Goal: Task Accomplishment & Management: Use online tool/utility

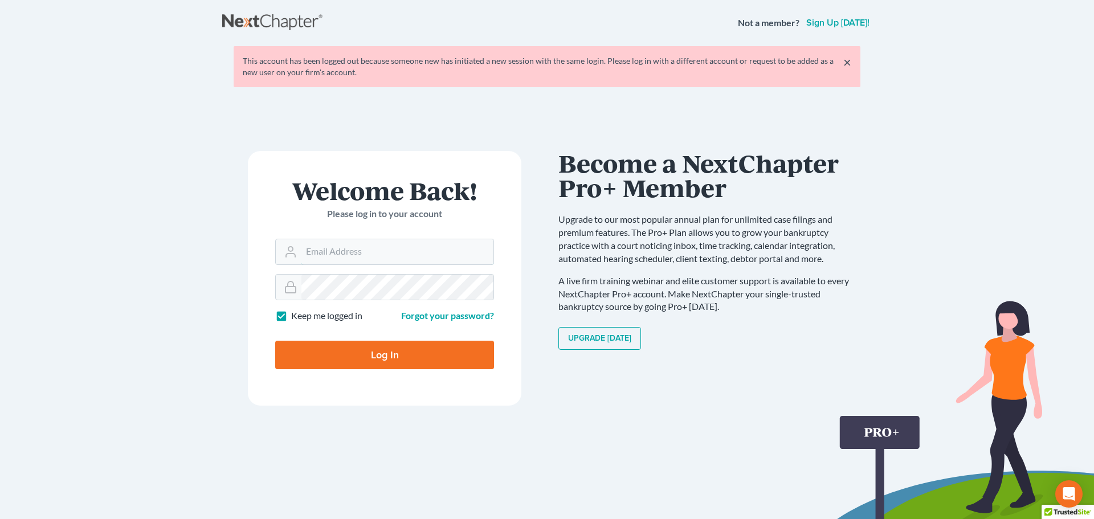
type input "[PERSON_NAME][EMAIL_ADDRESS][DOMAIN_NAME]"
click at [388, 369] on input "Log In" at bounding box center [384, 355] width 219 height 28
type input "Thinking..."
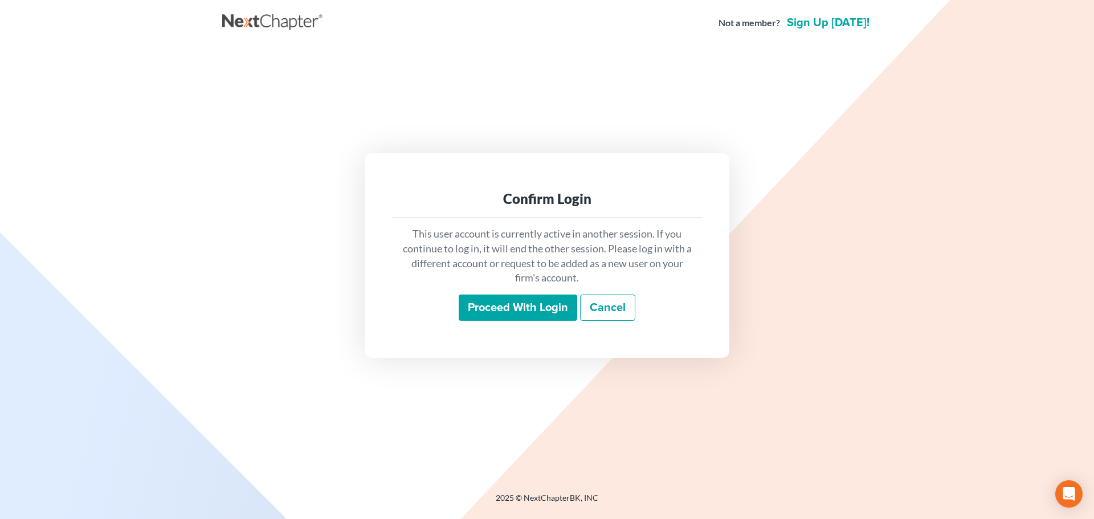
click at [508, 309] on input "Proceed with login" at bounding box center [517, 307] width 118 height 26
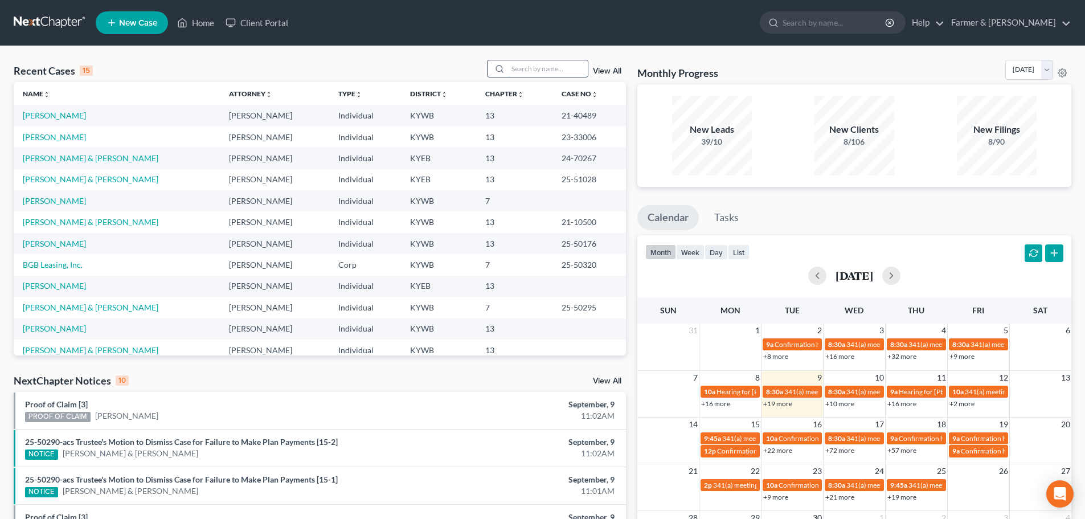
click at [522, 69] on input "search" at bounding box center [548, 68] width 80 height 17
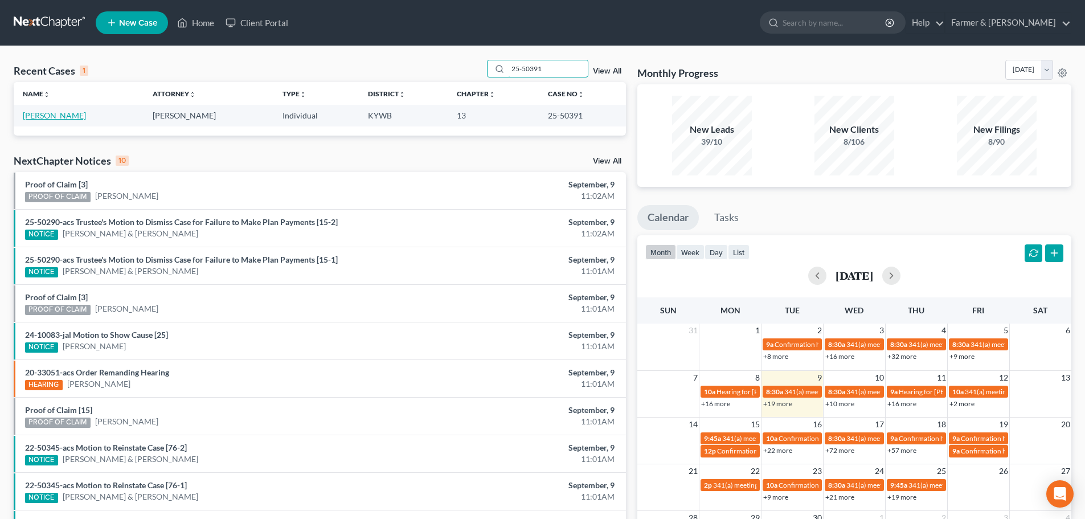
type input "25-50391"
click at [59, 114] on link "[PERSON_NAME]" at bounding box center [54, 115] width 63 height 10
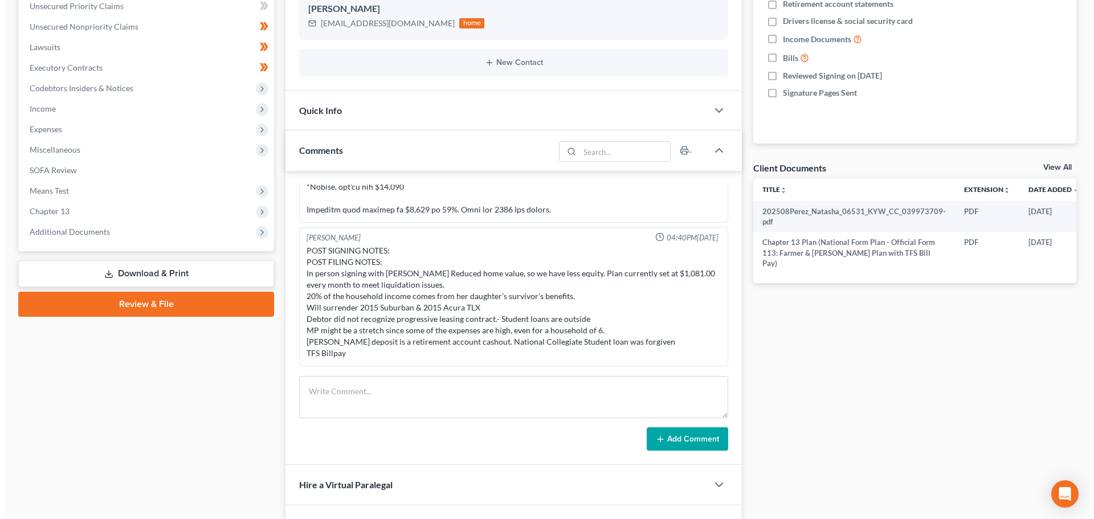
scroll to position [0, 34]
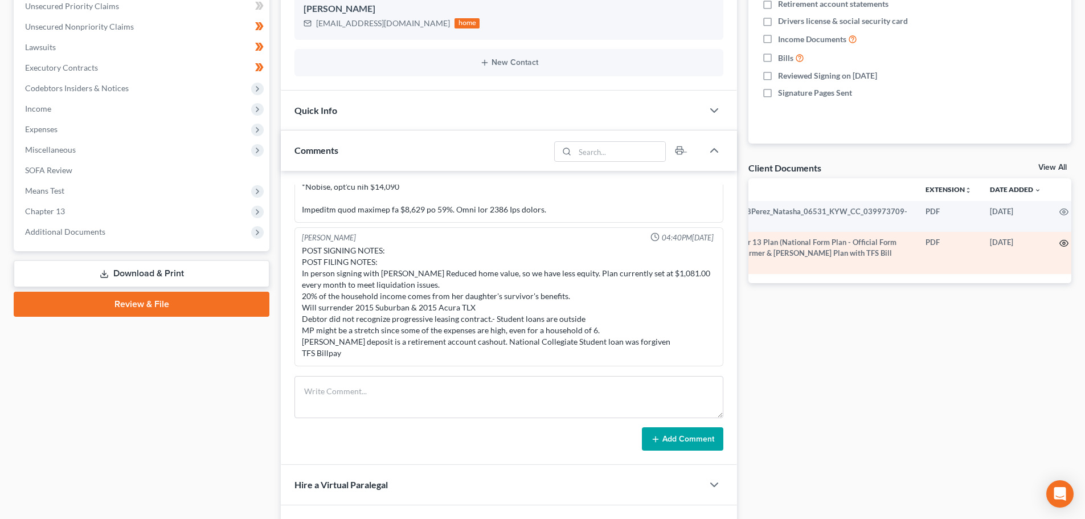
click at [1059, 243] on icon "button" at bounding box center [1063, 243] width 9 height 9
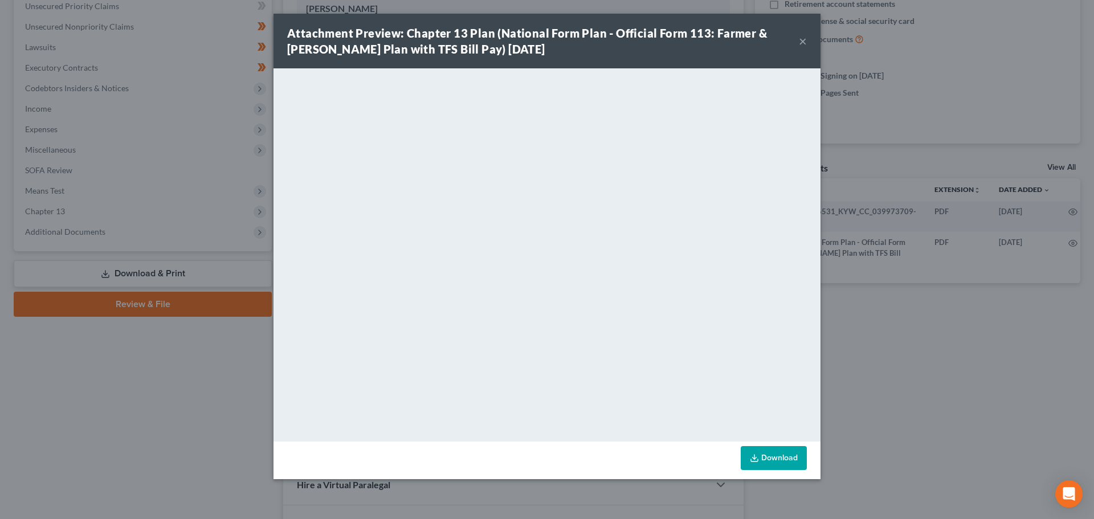
click at [801, 40] on button "×" at bounding box center [803, 41] width 8 height 14
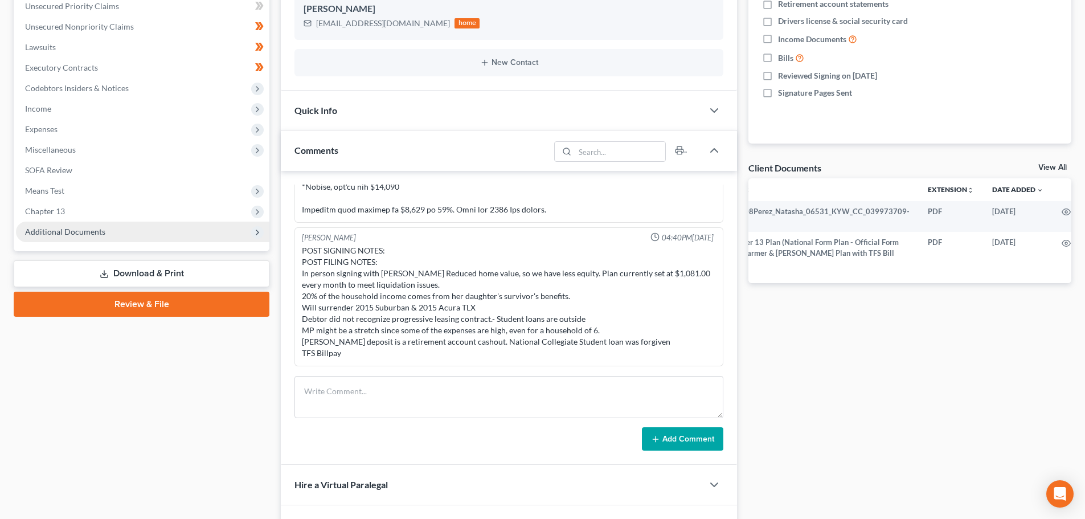
click at [87, 235] on span "Additional Documents" at bounding box center [65, 232] width 80 height 10
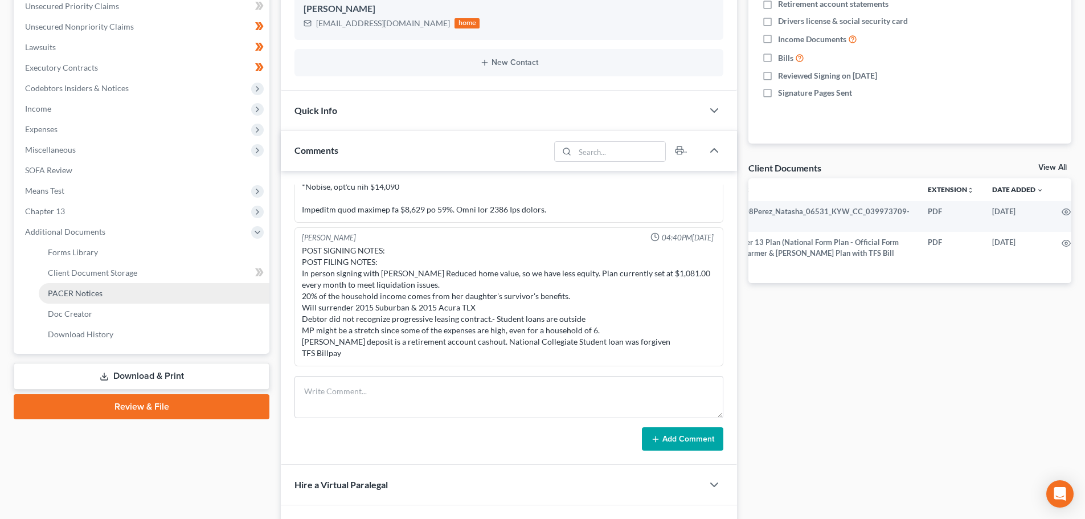
click at [85, 293] on span "PACER Notices" at bounding box center [75, 293] width 55 height 10
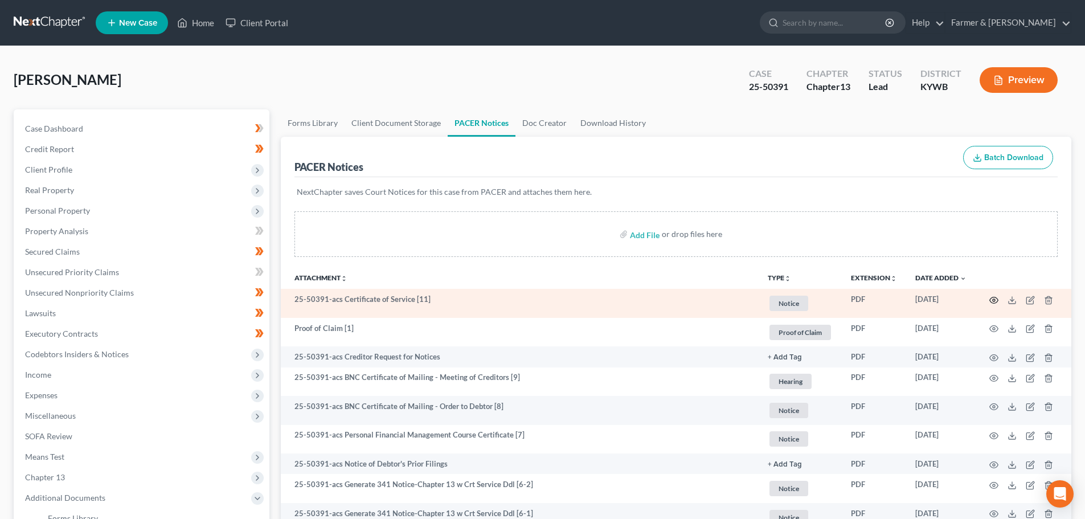
click at [994, 298] on icon "button" at bounding box center [993, 300] width 9 height 9
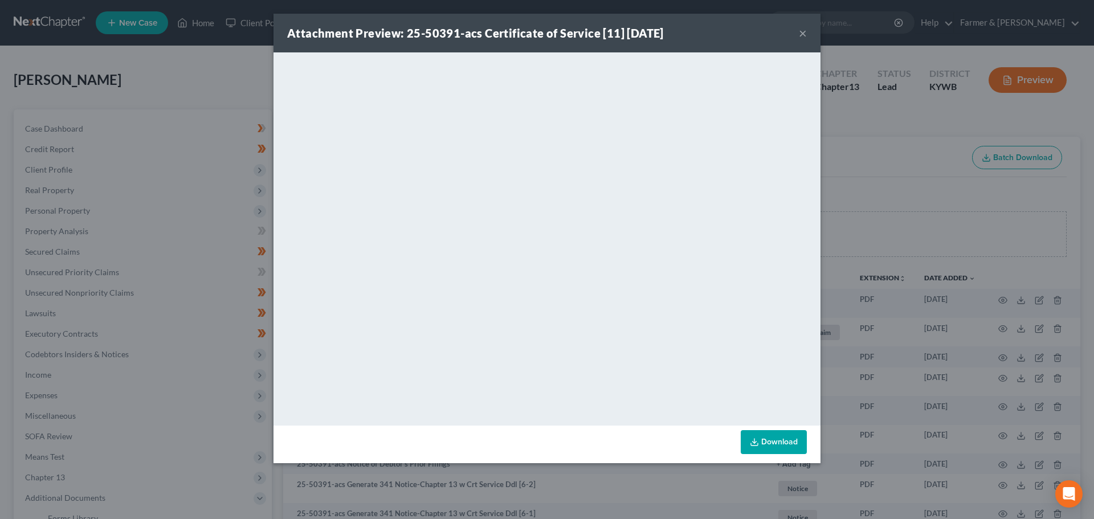
click at [802, 31] on button "×" at bounding box center [803, 33] width 8 height 14
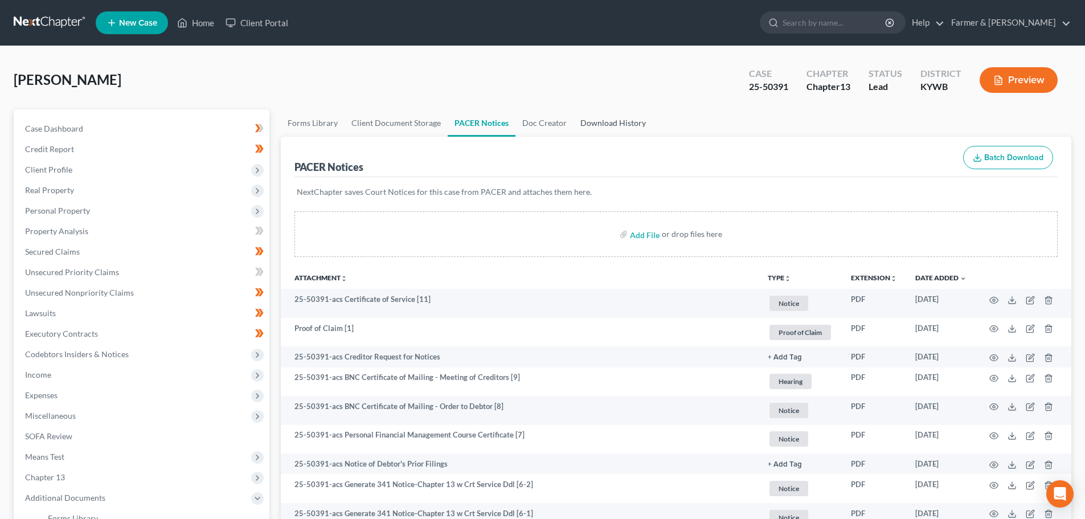
click at [605, 125] on link "Download History" at bounding box center [613, 122] width 79 height 27
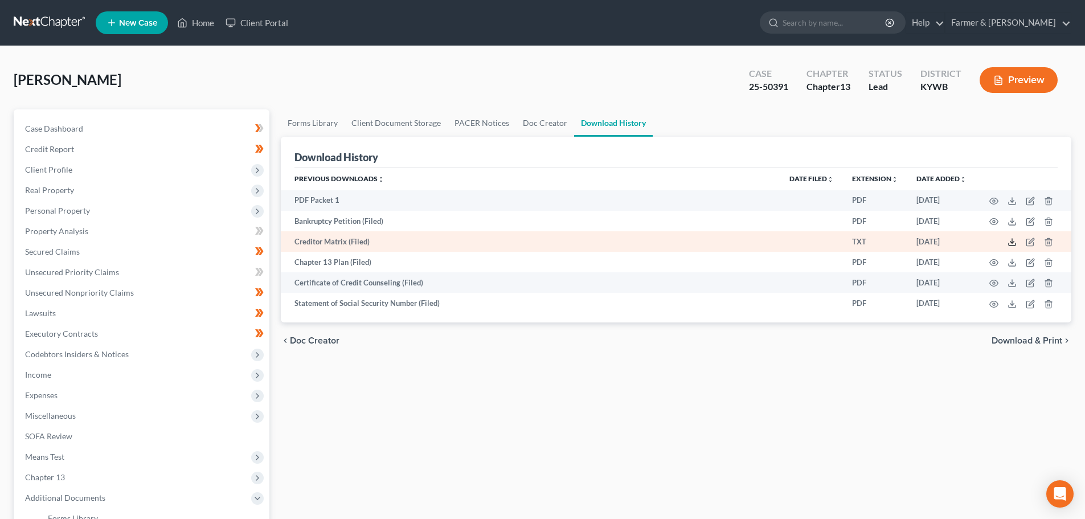
click at [1009, 241] on icon at bounding box center [1012, 242] width 9 height 9
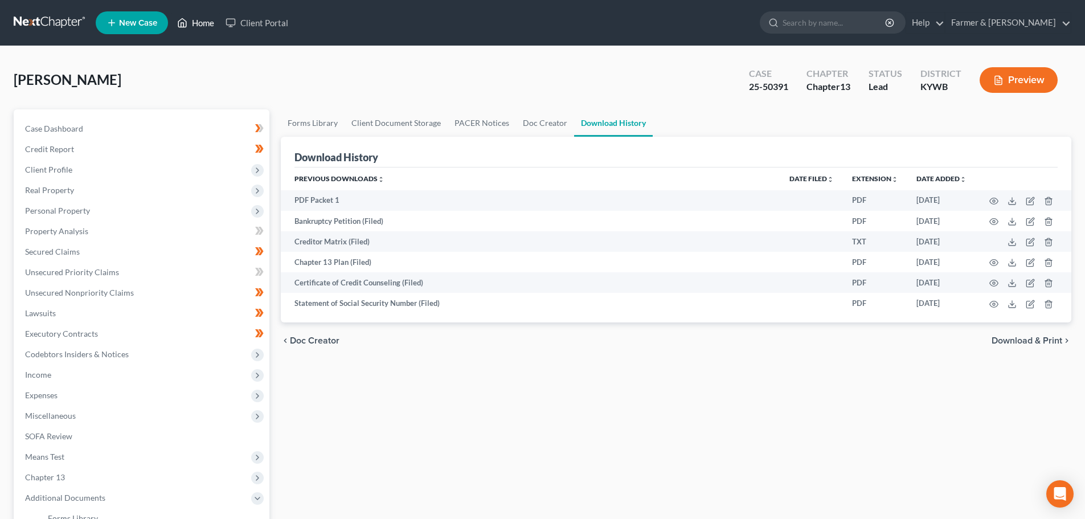
click at [200, 22] on link "Home" at bounding box center [195, 23] width 48 height 21
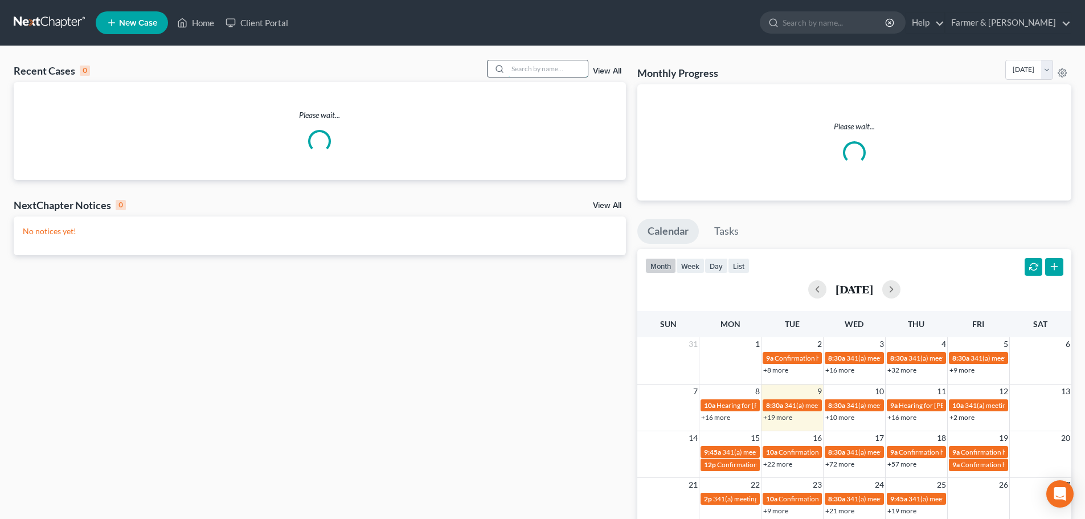
click at [541, 68] on input "search" at bounding box center [548, 68] width 80 height 17
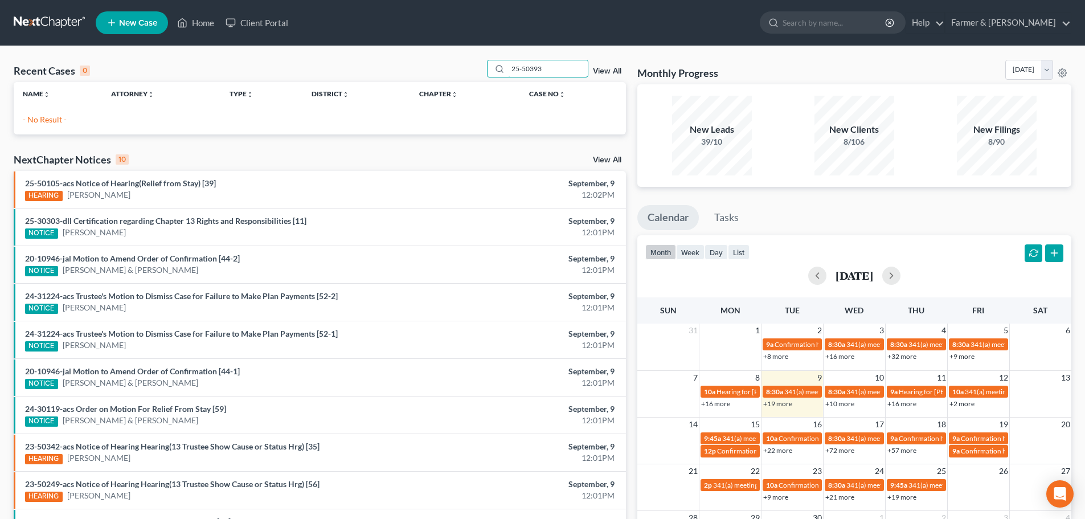
type input "25-50393"
